Goal: Task Accomplishment & Management: Manage account settings

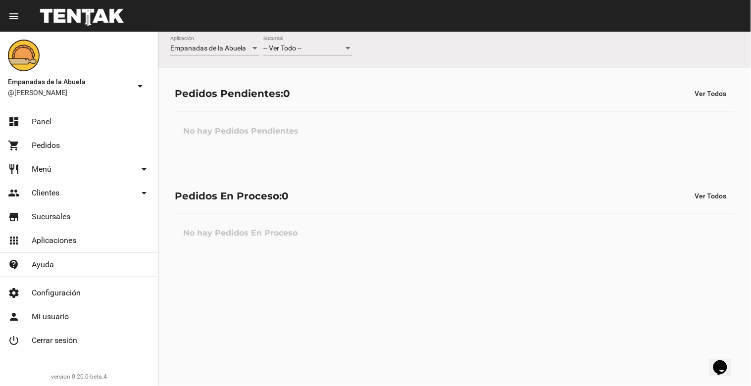
click at [322, 52] on div "-- Ver Todo --" at bounding box center [303, 49] width 80 height 8
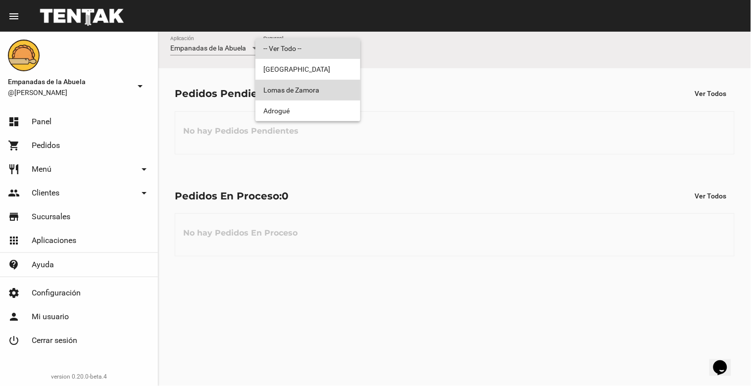
click at [319, 90] on span "Lomas de Zamora" at bounding box center [307, 90] width 89 height 21
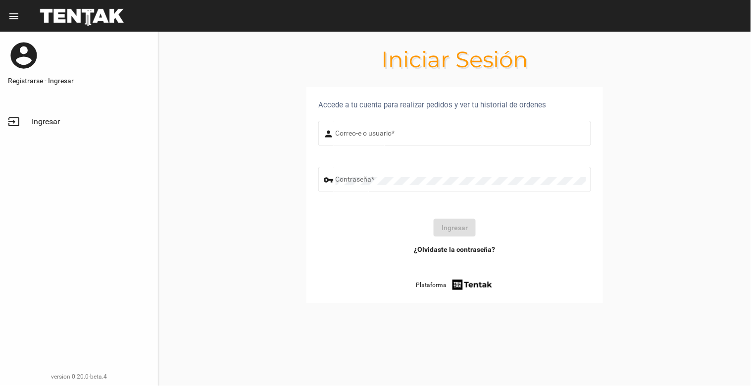
type input "[EMAIL_ADDRESS][DOMAIN_NAME]"
click at [444, 229] on button "Ingresar" at bounding box center [455, 228] width 42 height 18
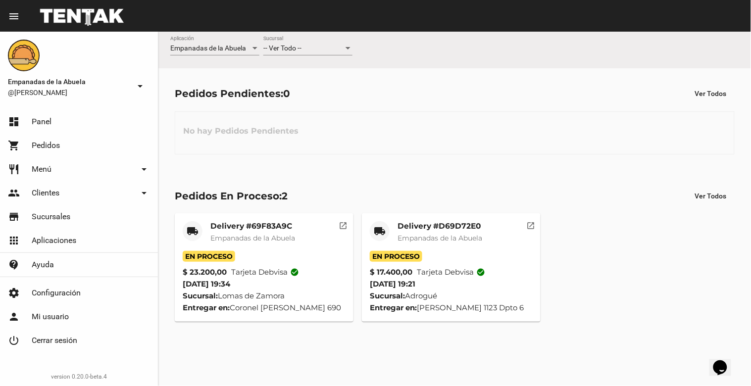
click at [313, 48] on div "-- Ver Todo --" at bounding box center [303, 49] width 80 height 8
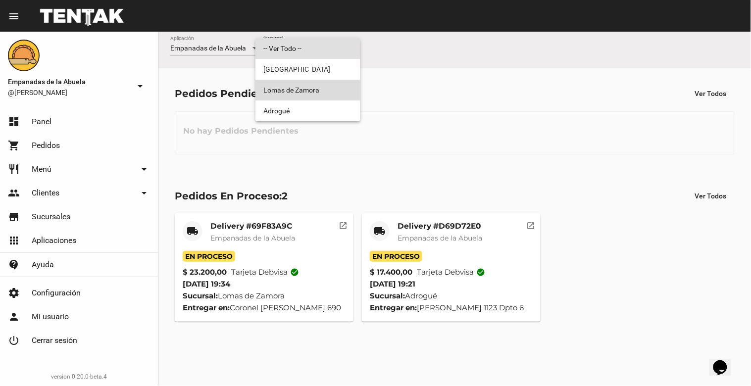
click at [322, 85] on span "Lomas de Zamora" at bounding box center [307, 90] width 89 height 21
